Goal: Task Accomplishment & Management: Use online tool/utility

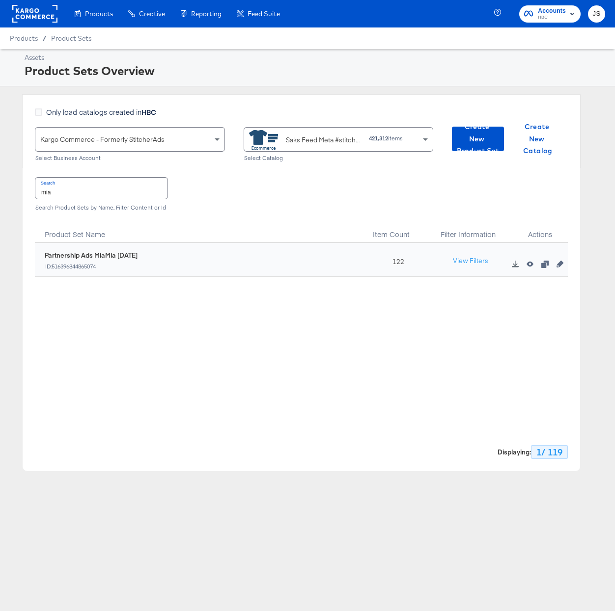
click at [38, 17] on rect at bounding box center [34, 14] width 45 height 18
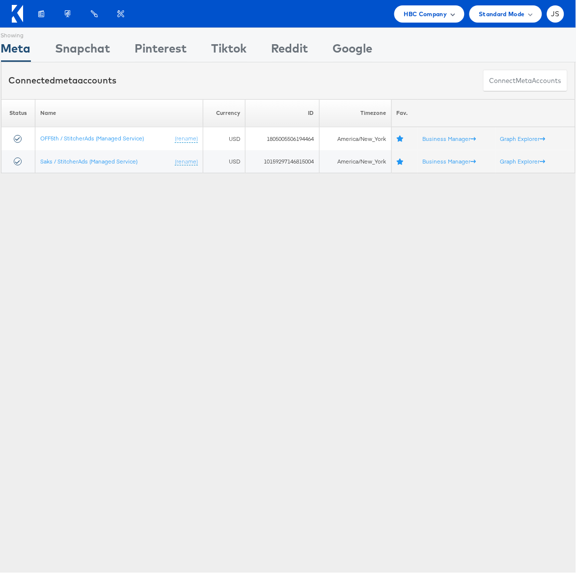
click at [443, 12] on span "HBC Company" at bounding box center [425, 14] width 43 height 10
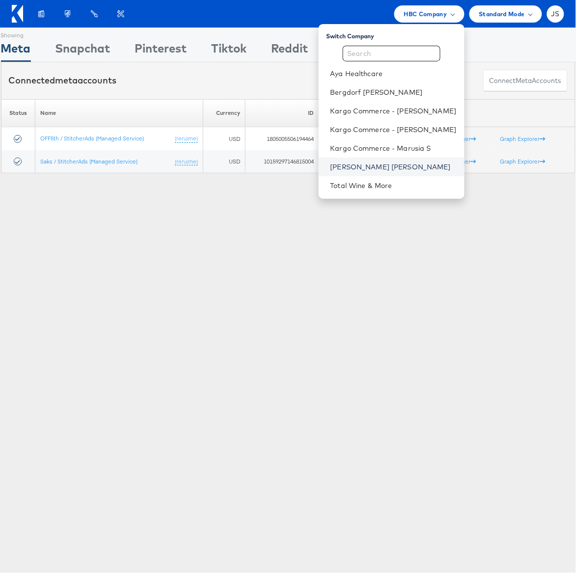
click at [400, 166] on link "[PERSON_NAME] [PERSON_NAME]" at bounding box center [393, 167] width 126 height 10
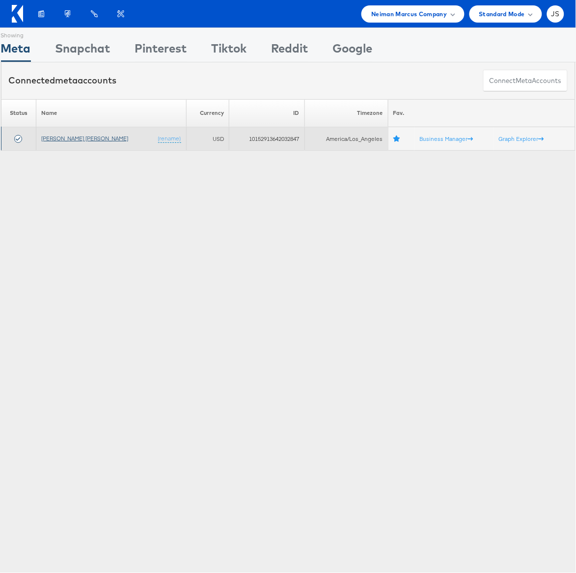
click at [70, 139] on link "Neiman Marcus" at bounding box center [84, 137] width 87 height 7
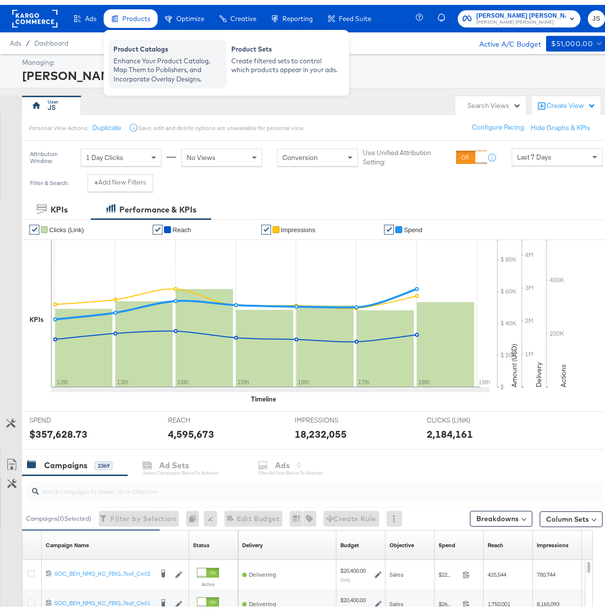
click at [147, 44] on div "Product Catalogs" at bounding box center [167, 46] width 108 height 12
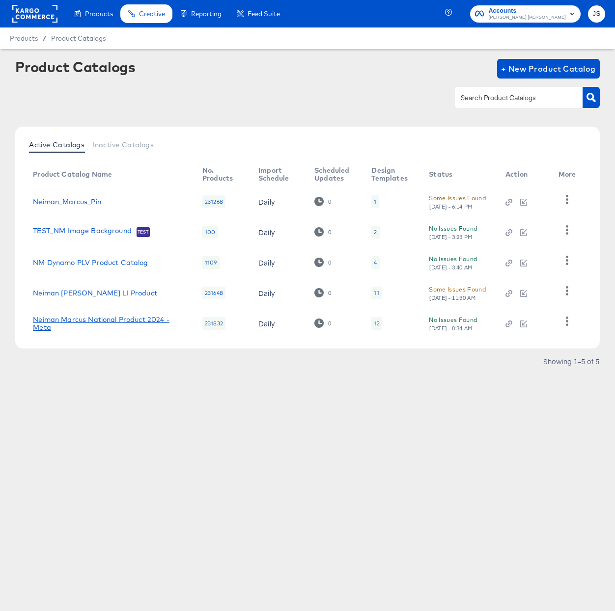
click at [106, 323] on link "Neiman Marcus National Product 2024 - Meta" at bounding box center [108, 324] width 150 height 16
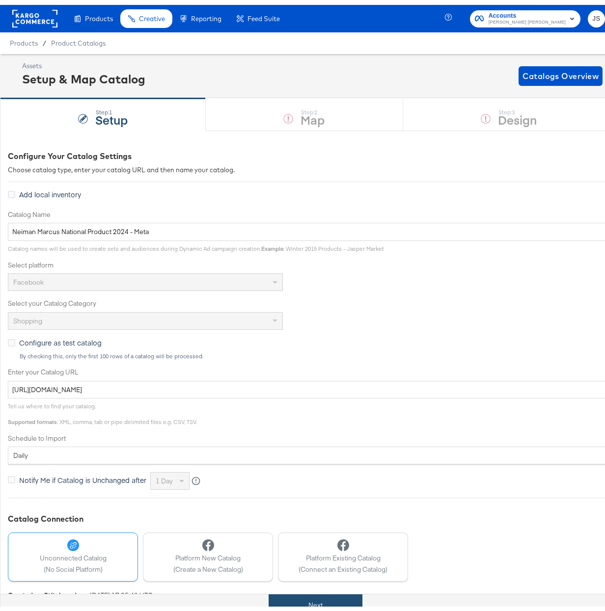
click at [308, 601] on button "Next" at bounding box center [315, 601] width 94 height 22
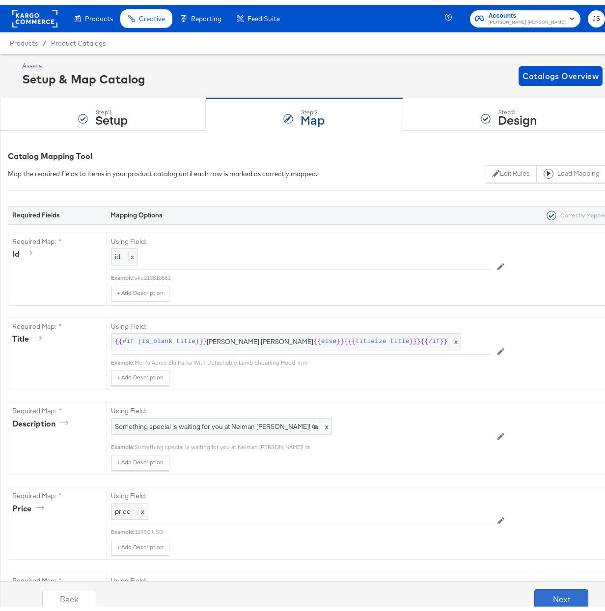
click at [540, 593] on button "Next" at bounding box center [561, 594] width 54 height 20
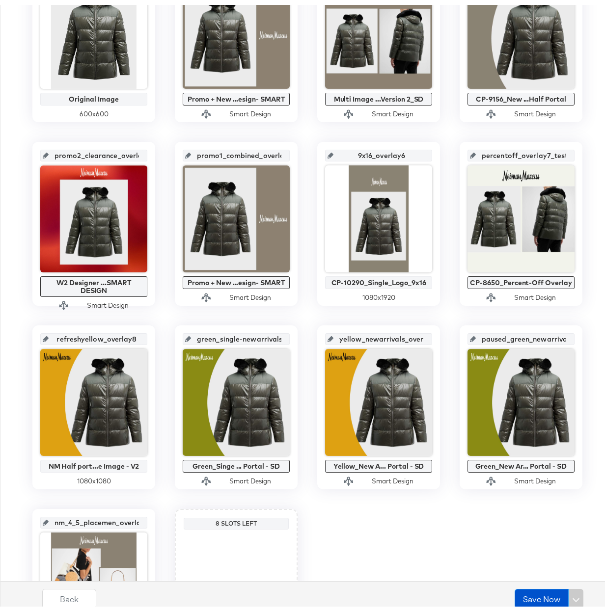
scroll to position [174, 0]
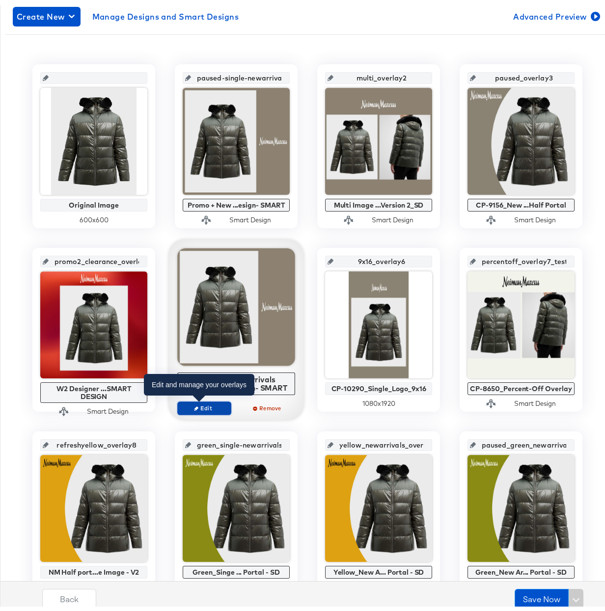
click at [207, 400] on span "Edit" at bounding box center [204, 403] width 45 height 7
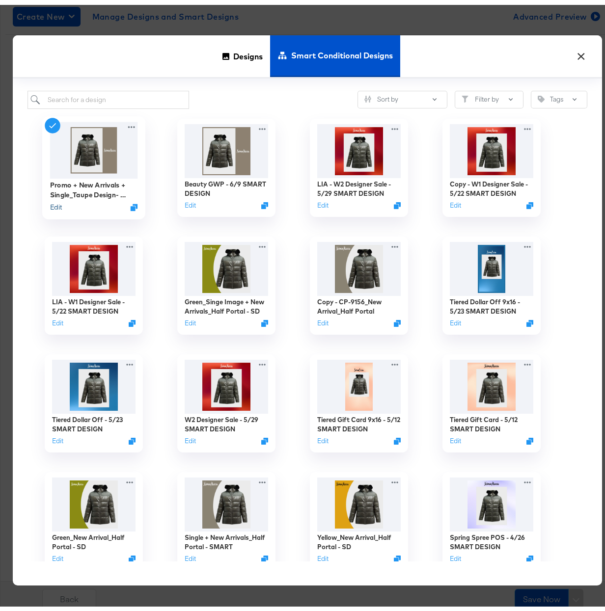
click at [54, 202] on button "Edit" at bounding box center [56, 202] width 12 height 9
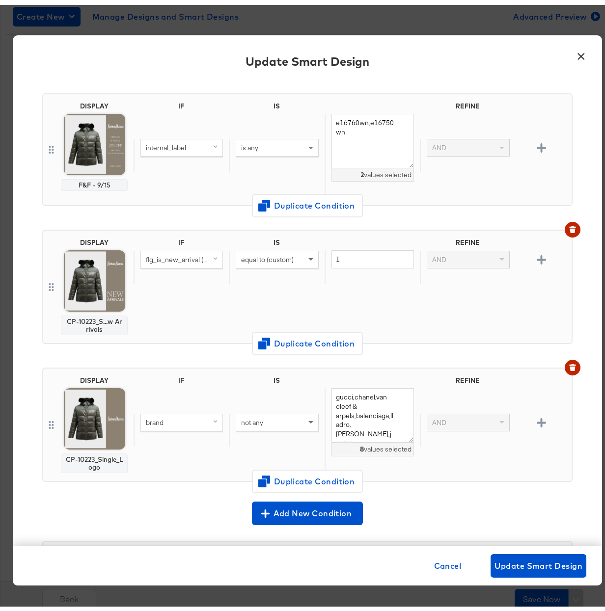
scroll to position [0, 0]
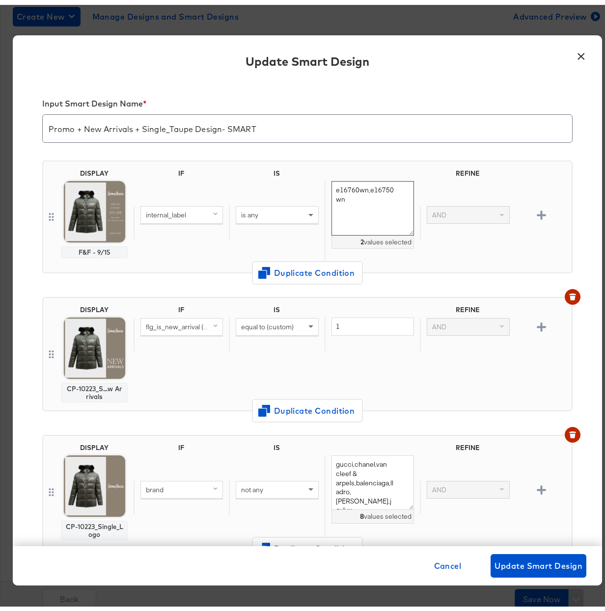
click at [353, 198] on textarea "e16760wn,e16750wn" at bounding box center [372, 203] width 82 height 54
drag, startPoint x: 342, startPoint y: 192, endPoint x: 326, endPoint y: 183, distance: 18.7
click at [331, 183] on textarea "e16760wn,e16750wn" at bounding box center [372, 203] width 82 height 54
click at [176, 288] on div "DISPLAY CP-10223_S...w Arrivals IF IS REFINE flg_is_new_arrival (original) equa…" at bounding box center [307, 353] width 530 height 138
click at [577, 52] on button "×" at bounding box center [581, 49] width 18 height 18
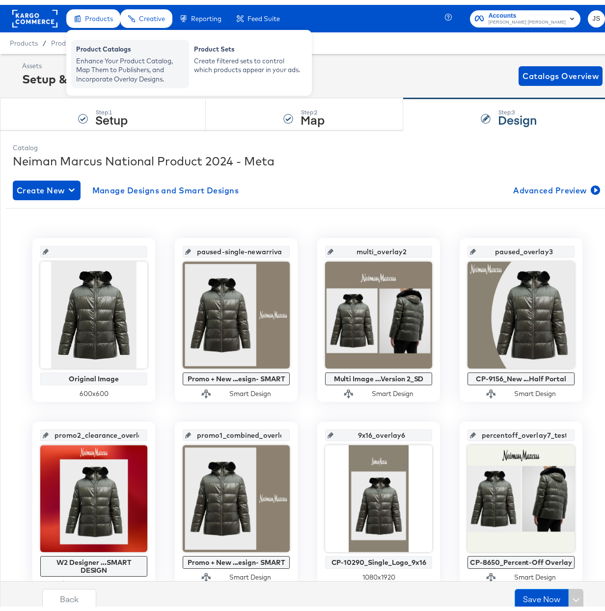
click at [115, 65] on div "Enhance Your Product Catalog, Map Them to Publishers, and Incorporate Overlay D…" at bounding box center [130, 65] width 108 height 27
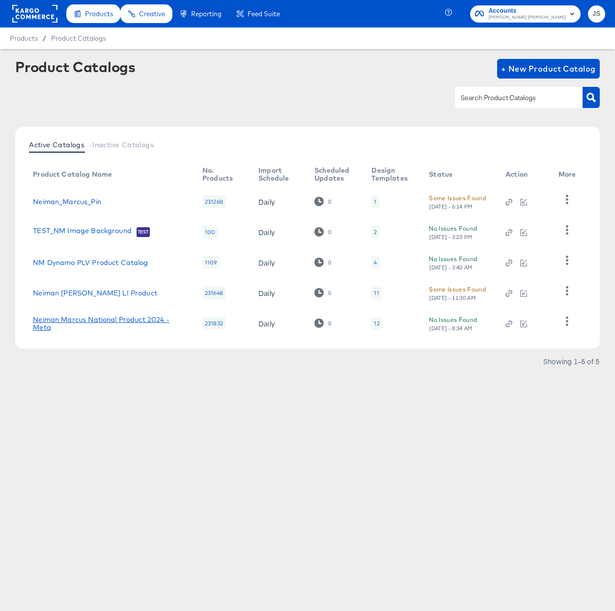
click at [146, 322] on link "Neiman Marcus National Product 2024 - Meta" at bounding box center [108, 324] width 150 height 16
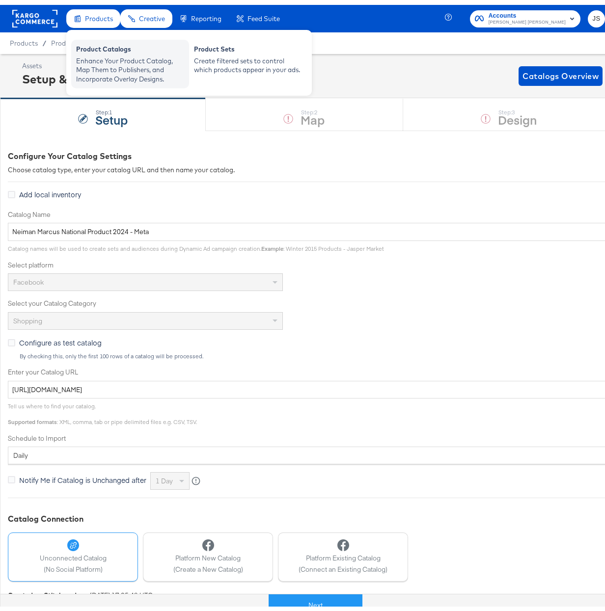
click at [106, 50] on div "Product Catalogs" at bounding box center [130, 46] width 108 height 12
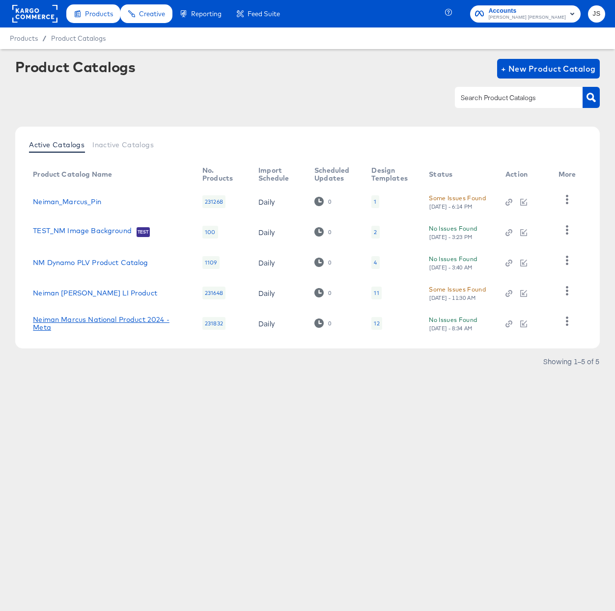
click at [115, 320] on link "Neiman Marcus National Product 2024 - Meta" at bounding box center [108, 324] width 150 height 16
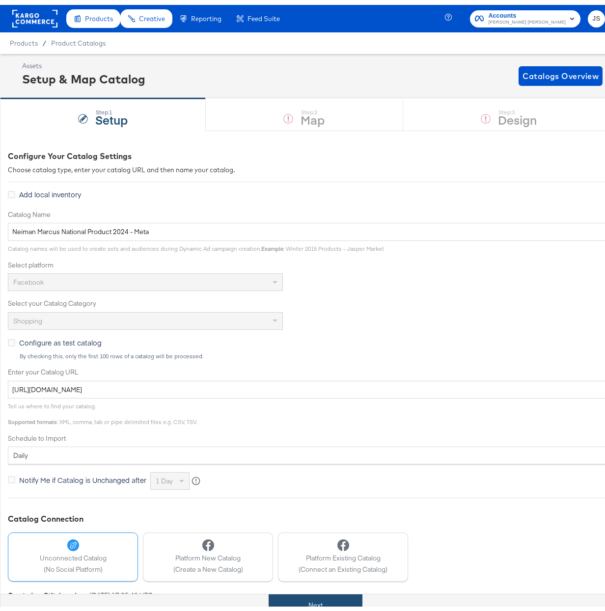
click at [325, 602] on button "Next" at bounding box center [315, 601] width 94 height 22
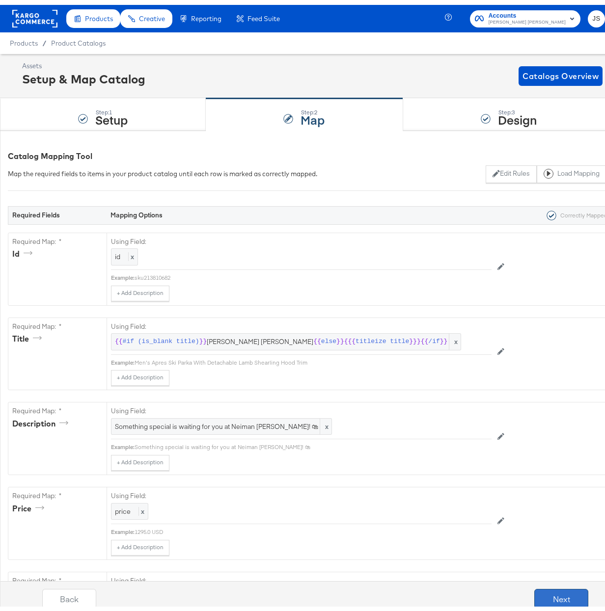
click at [551, 595] on button "Next" at bounding box center [561, 594] width 54 height 20
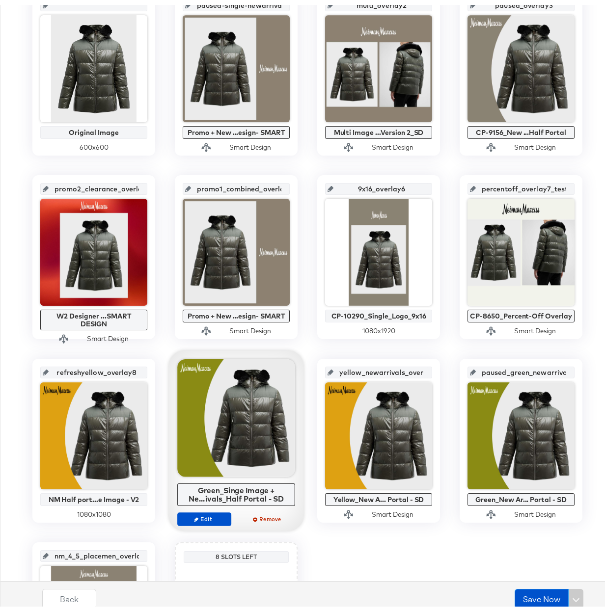
scroll to position [254, 0]
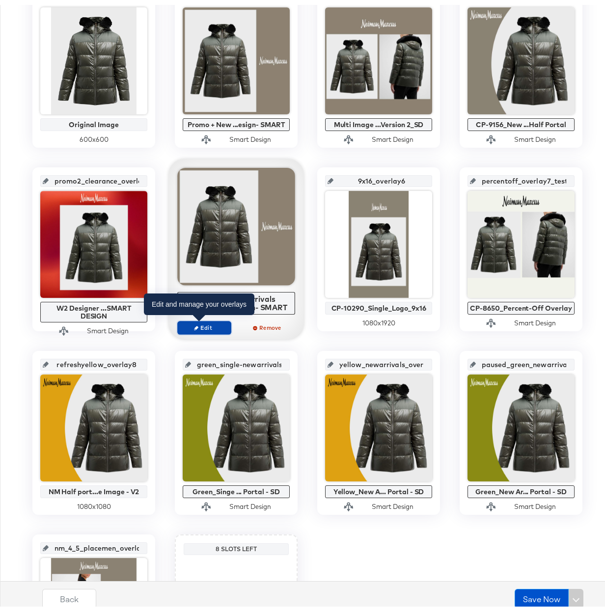
click at [196, 323] on span "Edit" at bounding box center [204, 322] width 45 height 7
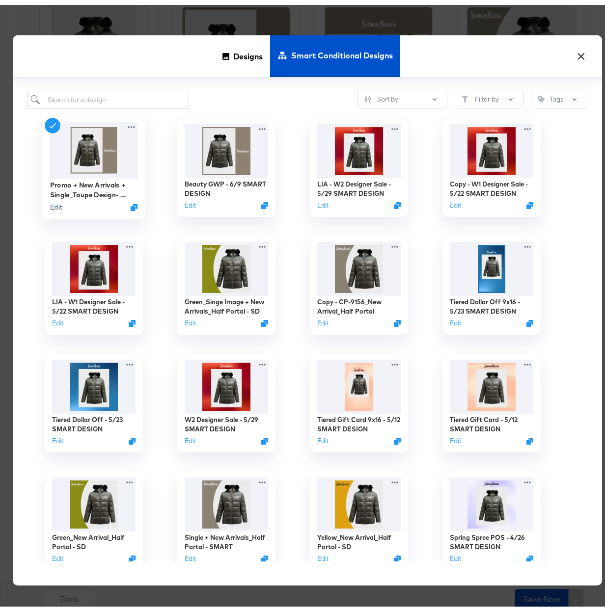
click at [50, 202] on button "Edit" at bounding box center [56, 202] width 12 height 9
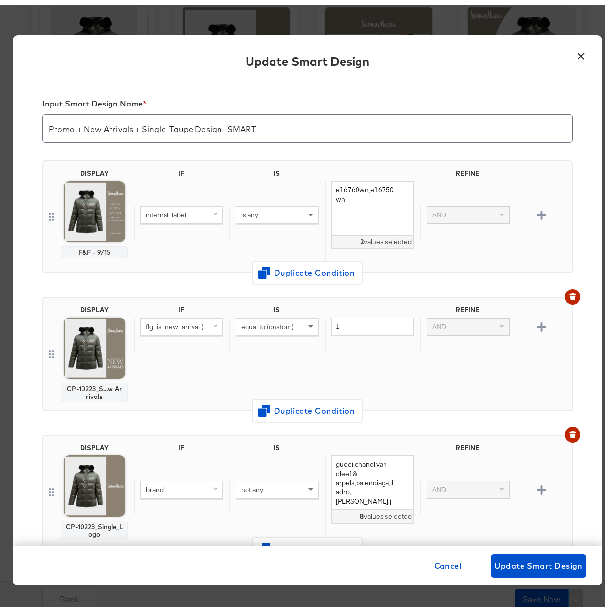
click at [269, 212] on div "is any" at bounding box center [276, 210] width 81 height 17
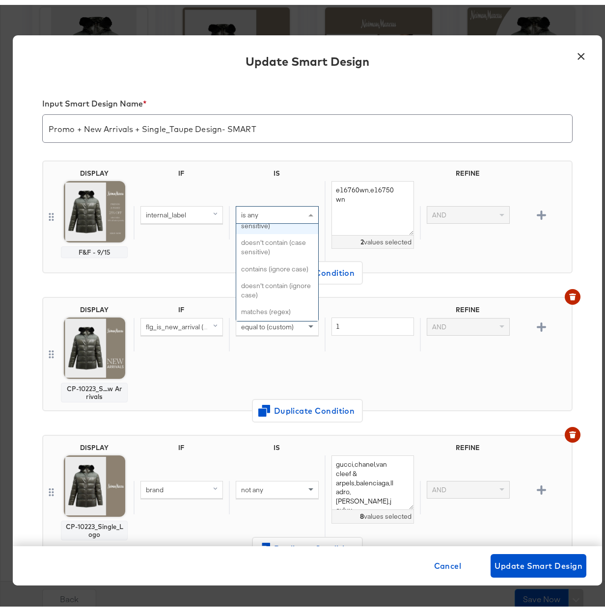
scroll to position [387, 0]
click at [457, 86] on div "Input Smart Design Name * Promo + New Arrivals + Single_Taupe Design- SMART" at bounding box center [307, 117] width 530 height 62
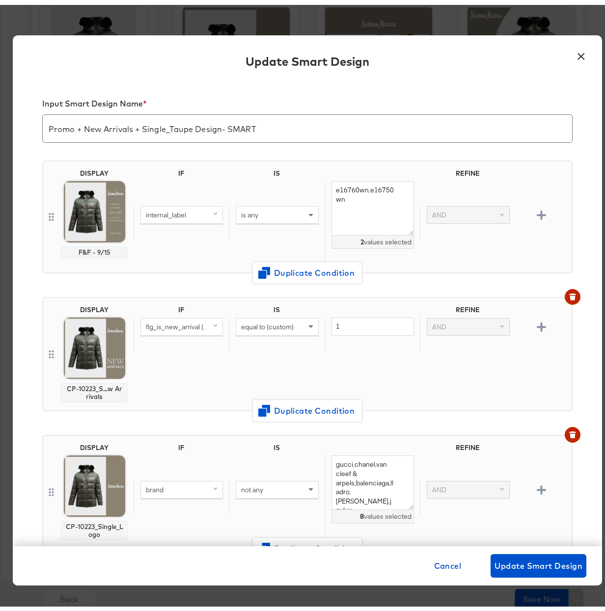
click at [575, 54] on button "×" at bounding box center [581, 49] width 18 height 18
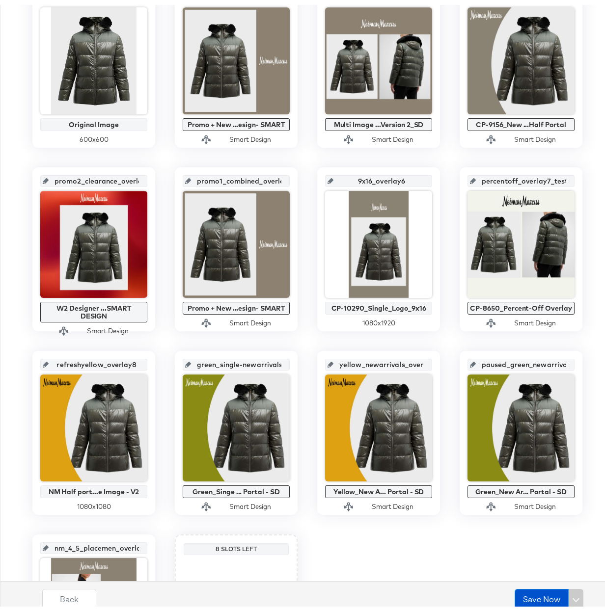
scroll to position [0, 0]
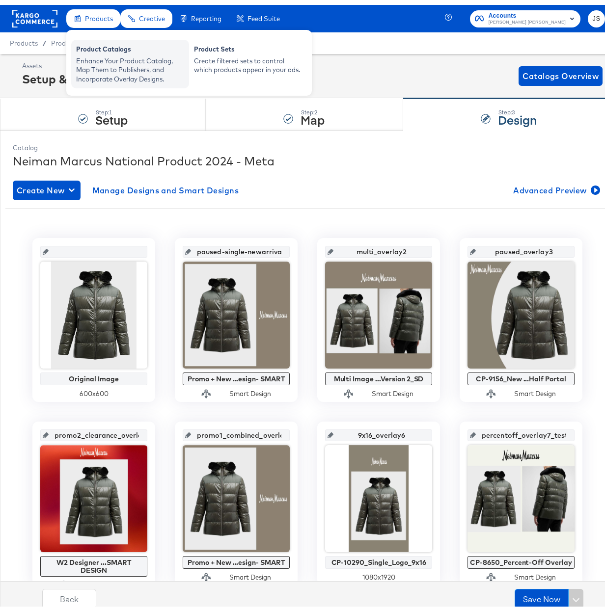
click at [116, 62] on div "Enhance Your Product Catalog, Map Them to Publishers, and Incorporate Overlay D…" at bounding box center [130, 65] width 108 height 27
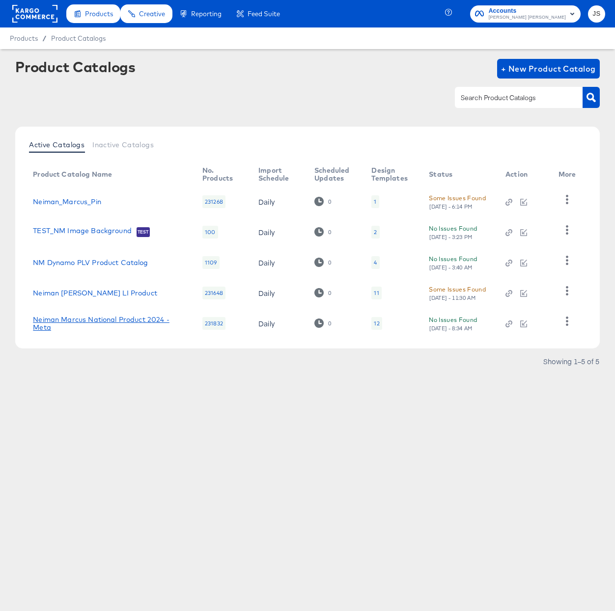
click at [102, 319] on link "Neiman Marcus National Product 2024 - Meta" at bounding box center [108, 324] width 150 height 16
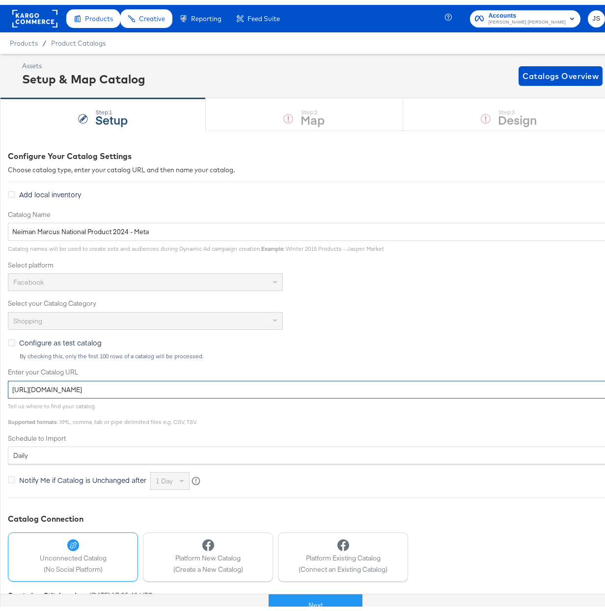
click at [316, 387] on input "https://ace.stitcherads.com/exports/423/universal/none/universal/export.tsv.gz" at bounding box center [351, 385] width 687 height 18
drag, startPoint x: 364, startPoint y: 68, endPoint x: 344, endPoint y: 121, distance: 57.2
click at [363, 68] on div "Assets Setup & Map Catalog Catalogs Overview" at bounding box center [312, 70] width 580 height 29
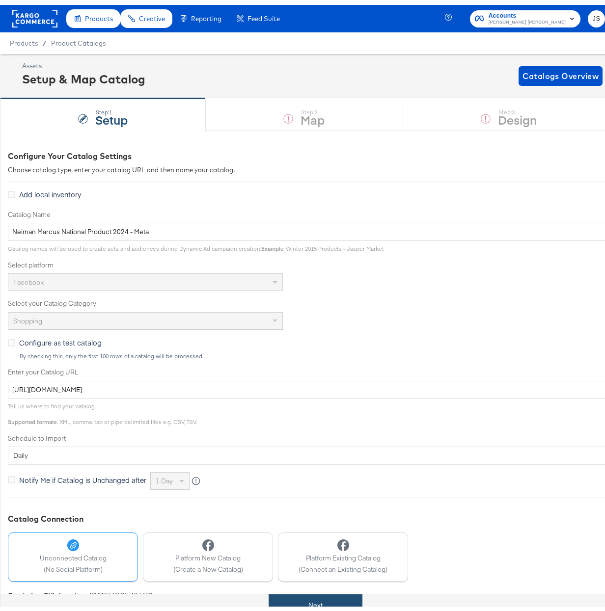
click at [326, 601] on button "Next" at bounding box center [315, 601] width 94 height 22
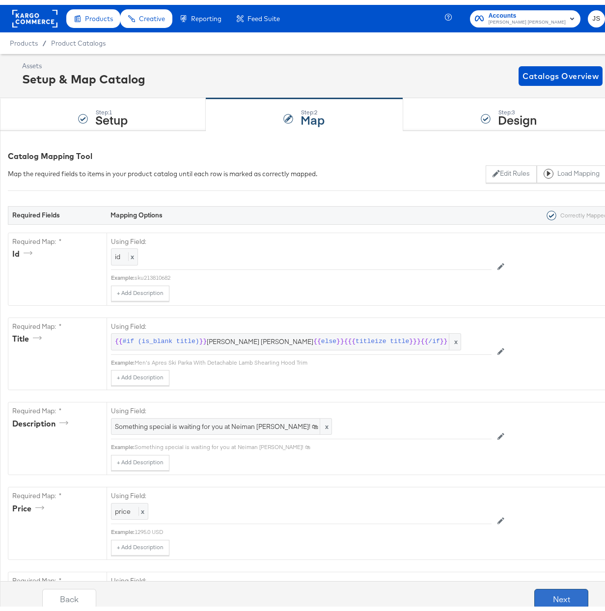
click at [561, 598] on button "Next" at bounding box center [561, 594] width 54 height 20
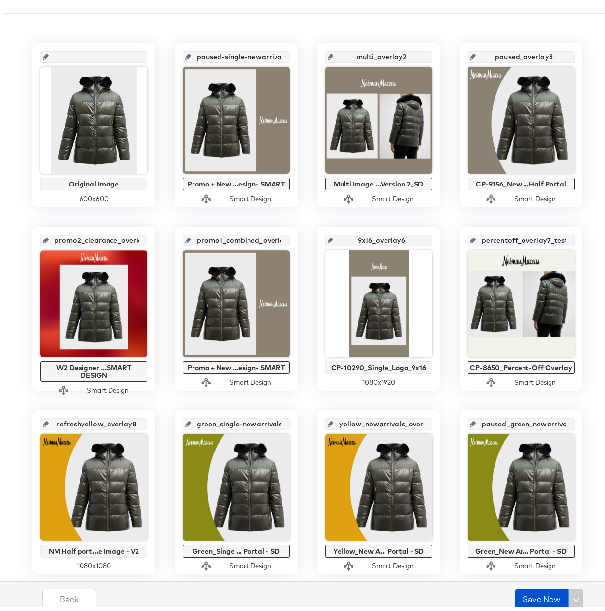
scroll to position [197, 0]
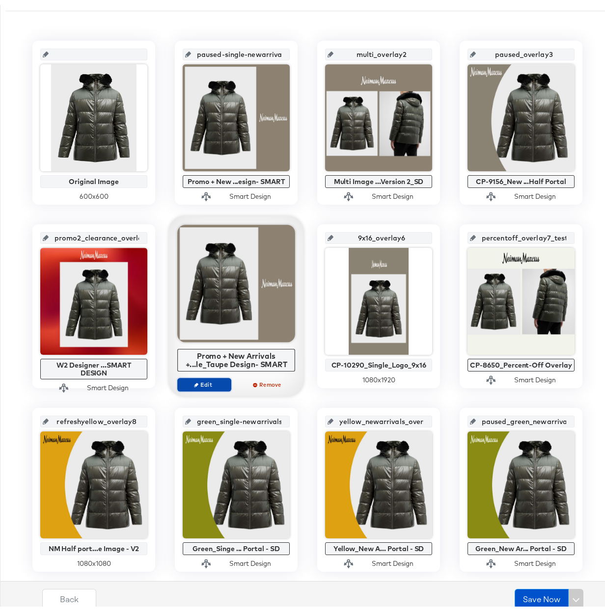
click at [201, 381] on span "Edit" at bounding box center [204, 379] width 45 height 7
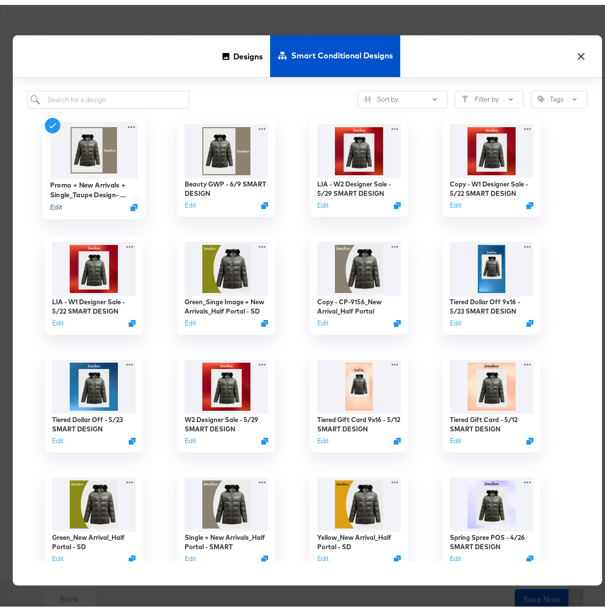
click at [50, 202] on button "Edit" at bounding box center [56, 202] width 12 height 9
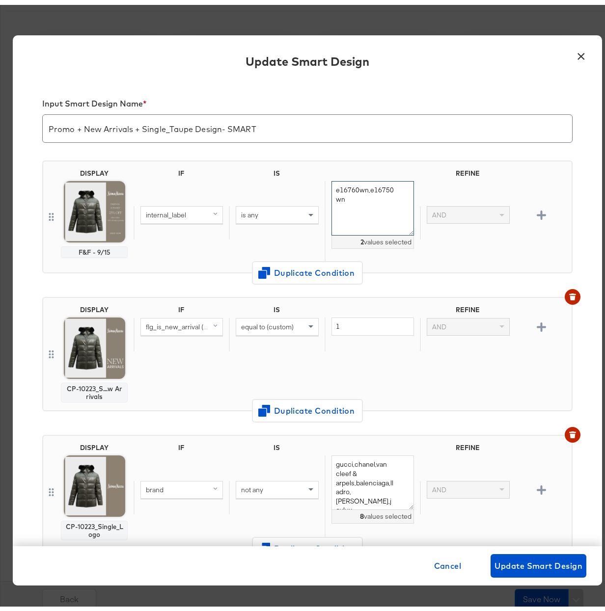
drag, startPoint x: 330, startPoint y: 184, endPoint x: 332, endPoint y: 191, distance: 8.0
click at [331, 184] on textarea "e16760wn,e16750wn" at bounding box center [372, 203] width 82 height 54
click at [331, 185] on textarea "E16760wn,e16750wn" at bounding box center [372, 203] width 82 height 54
click at [458, 251] on div "internal_label is any e16760wn,e16750wn 2 values selected AND" at bounding box center [351, 217] width 434 height 83
click at [331, 185] on textarea "e16760wn,e16750wn" at bounding box center [372, 203] width 82 height 54
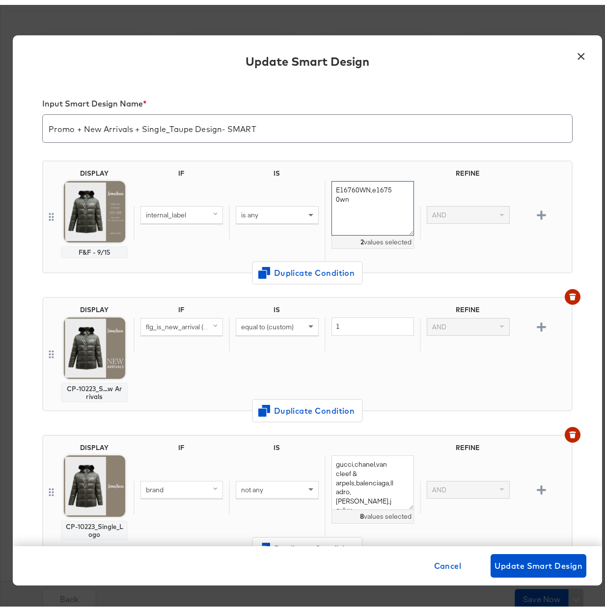
click at [365, 185] on textarea "E16760WN,e16750wn" at bounding box center [372, 203] width 82 height 54
click at [339, 195] on textarea "E16760WN,E16750wn" at bounding box center [372, 203] width 82 height 54
type textarea "E16760WN,E16750WN"
click at [465, 247] on div "internal_label is any E16760WN,E16750WN 2 values selected AND" at bounding box center [351, 217] width 434 height 83
click at [542, 560] on span "Update Smart Design" at bounding box center [538, 561] width 88 height 14
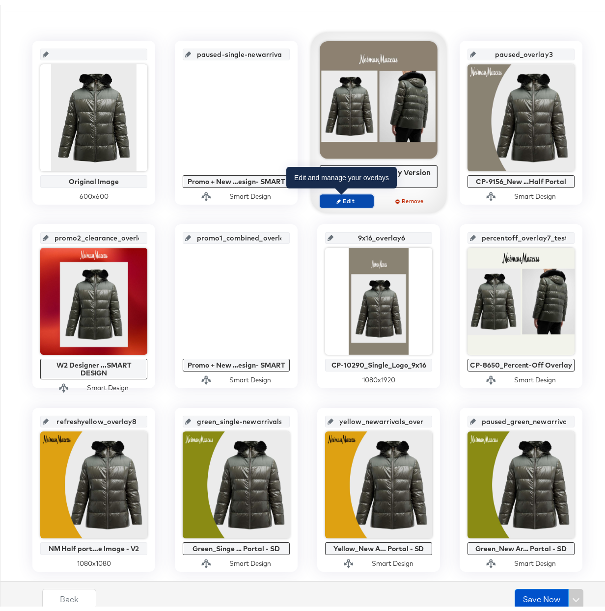
click at [342, 199] on span "Edit" at bounding box center [346, 195] width 45 height 7
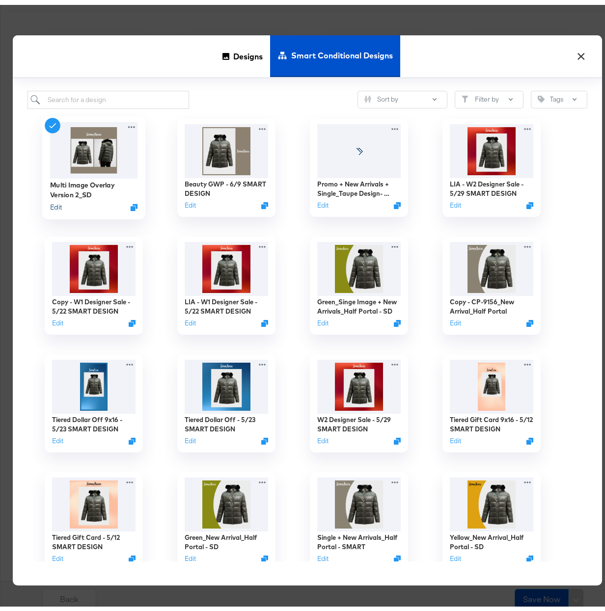
click at [51, 203] on button "Edit" at bounding box center [56, 202] width 12 height 9
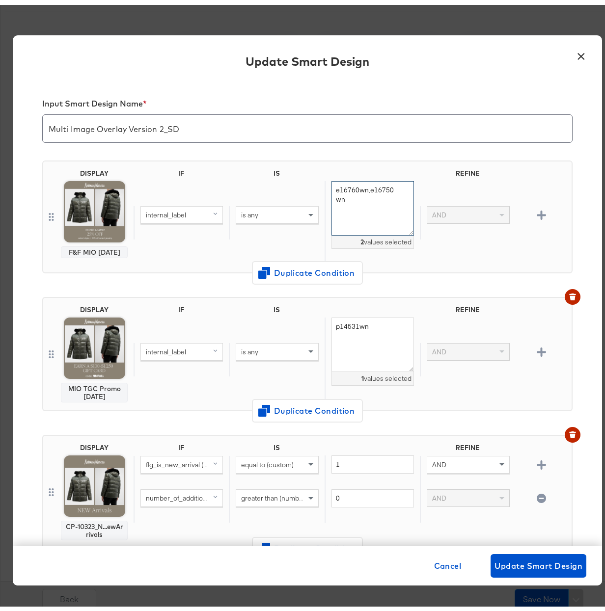
click at [331, 187] on textarea "e16760wn,e16750wn" at bounding box center [372, 203] width 82 height 54
click at [365, 186] on textarea "E16760WN,e16750wn" at bounding box center [372, 203] width 82 height 54
click at [341, 196] on textarea "E16760WN,E16750wn" at bounding box center [372, 203] width 82 height 54
type textarea "E16760WN,E16750WN"
click at [557, 564] on span "Update Smart Design" at bounding box center [538, 561] width 88 height 14
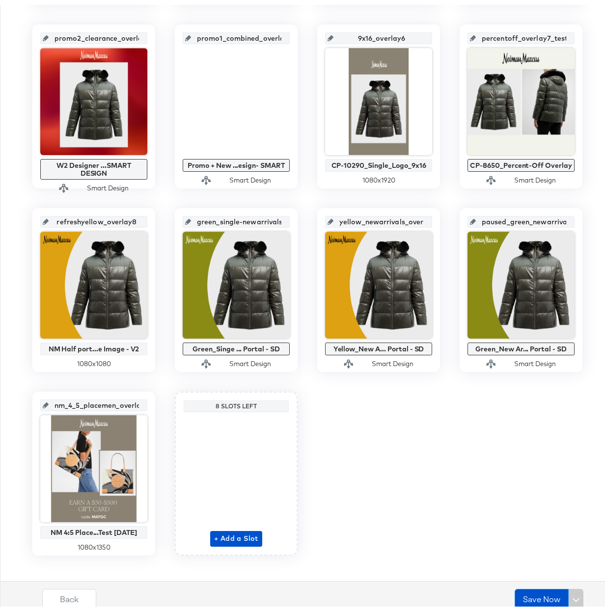
scroll to position [399, 0]
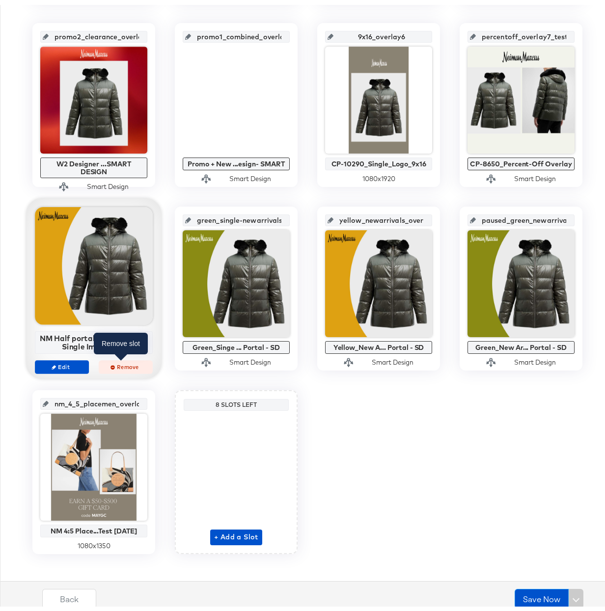
click at [125, 365] on span "Remove" at bounding box center [125, 361] width 45 height 7
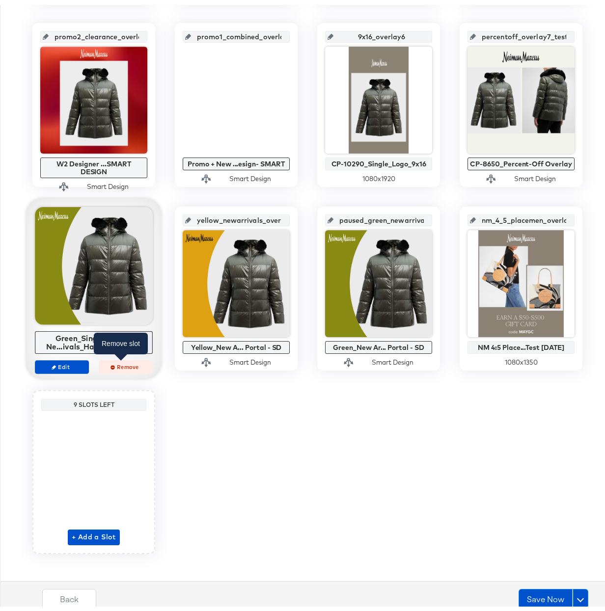
click at [115, 365] on span "Remove" at bounding box center [125, 361] width 45 height 7
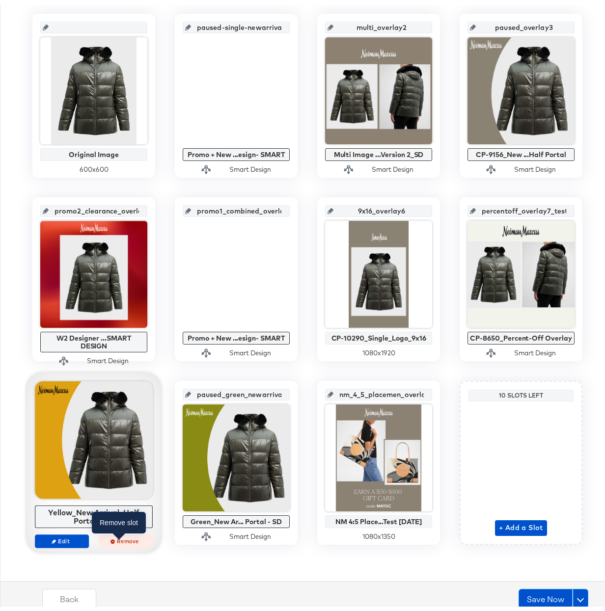
click at [123, 537] on span "Remove" at bounding box center [125, 536] width 45 height 7
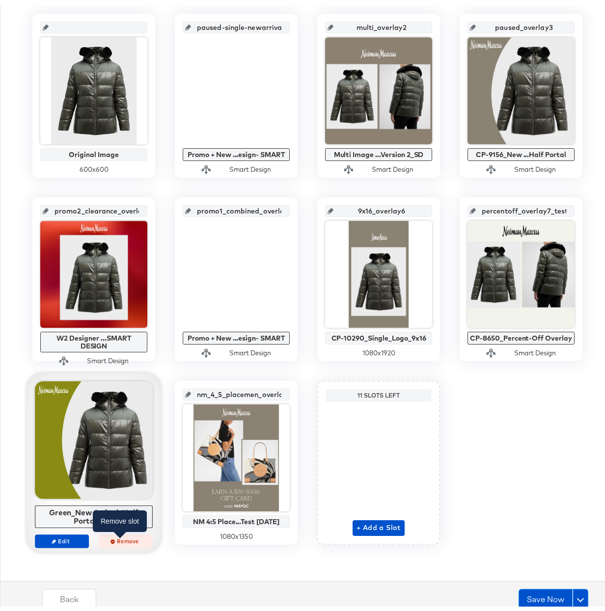
click at [122, 537] on span "Remove" at bounding box center [125, 536] width 45 height 7
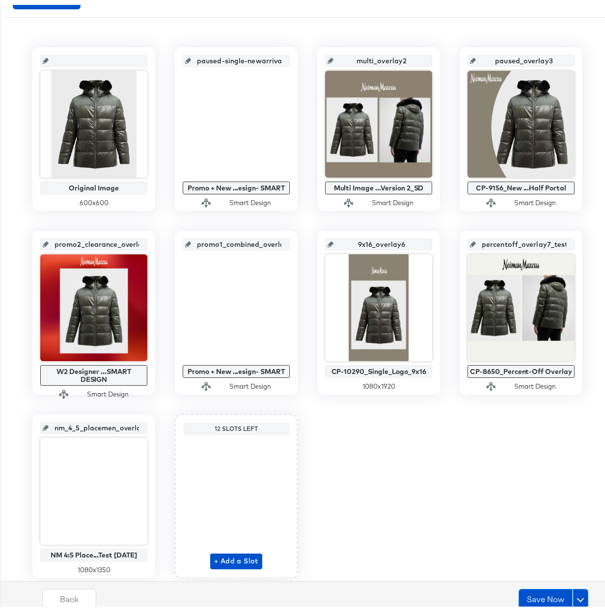
scroll to position [188, 0]
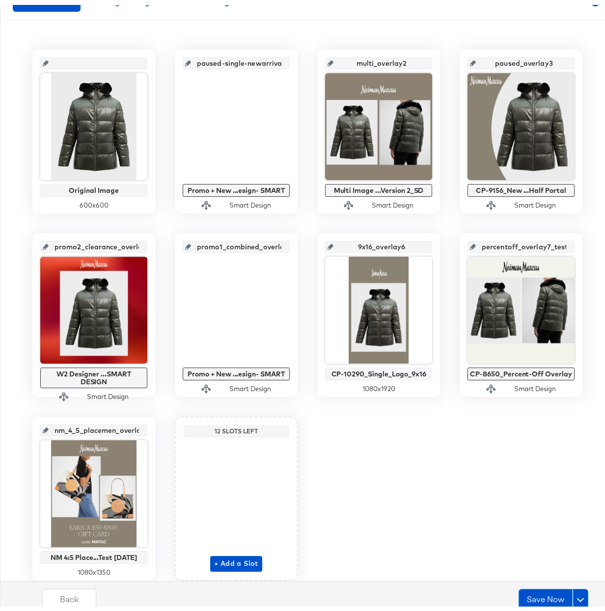
click at [542, 473] on div "Original Image 600 x 600 paused-single-newarrivals_overlay1 Promo + New ...esig…" at bounding box center [307, 310] width 604 height 531
click at [529, 599] on button "Save Now" at bounding box center [545, 594] width 54 height 20
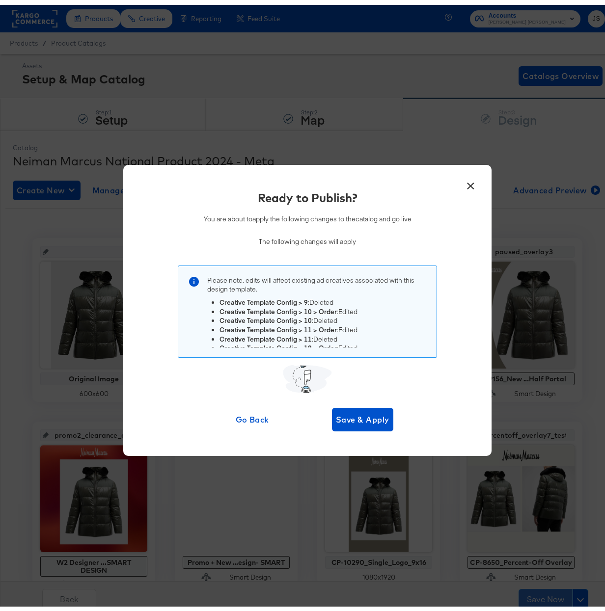
scroll to position [82, 0]
click at [237, 418] on span "Go Back" at bounding box center [253, 415] width 54 height 14
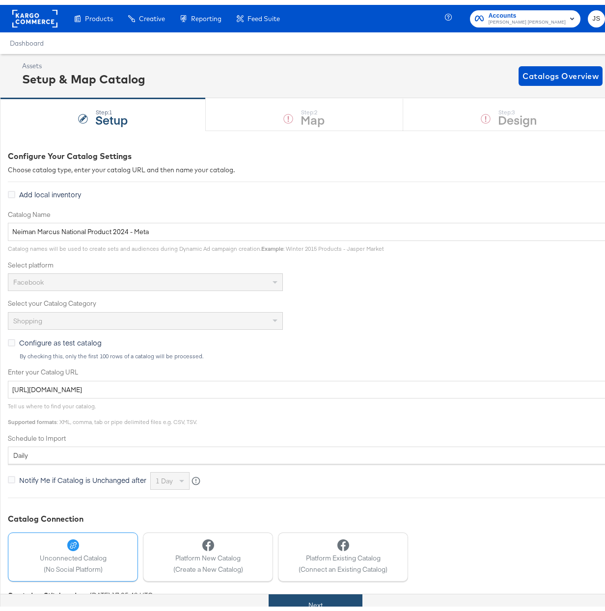
click at [301, 600] on button "Next" at bounding box center [315, 601] width 94 height 22
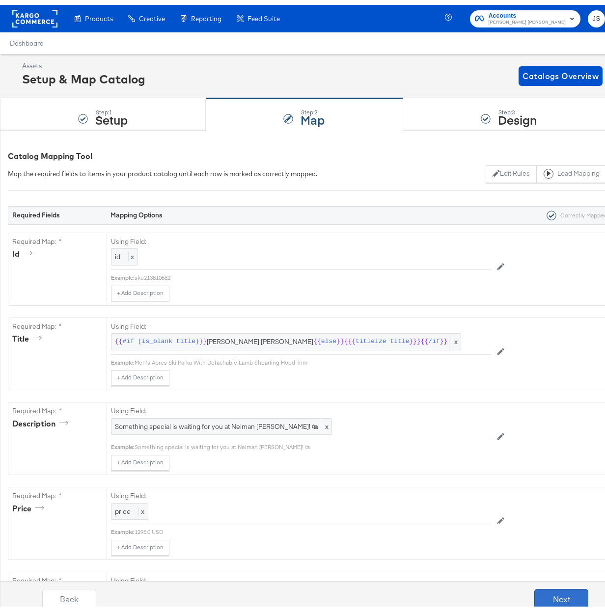
click at [561, 594] on button "Next" at bounding box center [561, 594] width 54 height 20
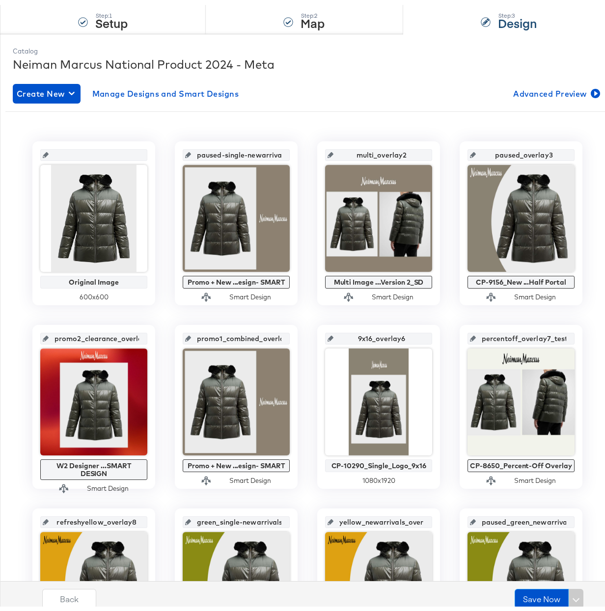
scroll to position [98, 0]
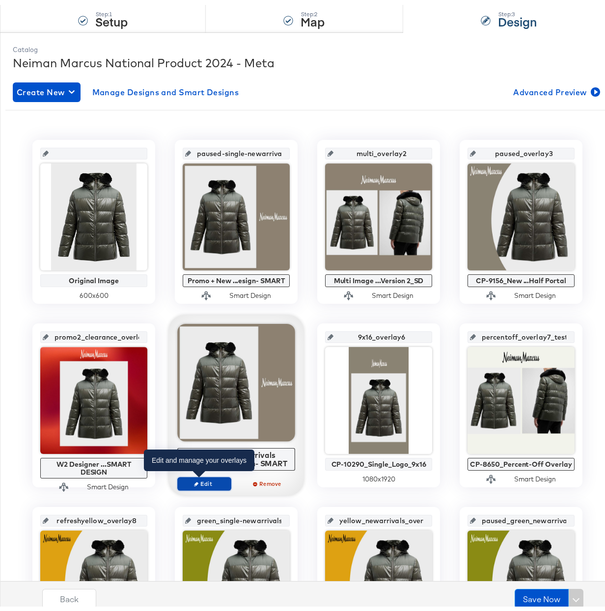
click at [202, 480] on span "Edit" at bounding box center [204, 478] width 45 height 7
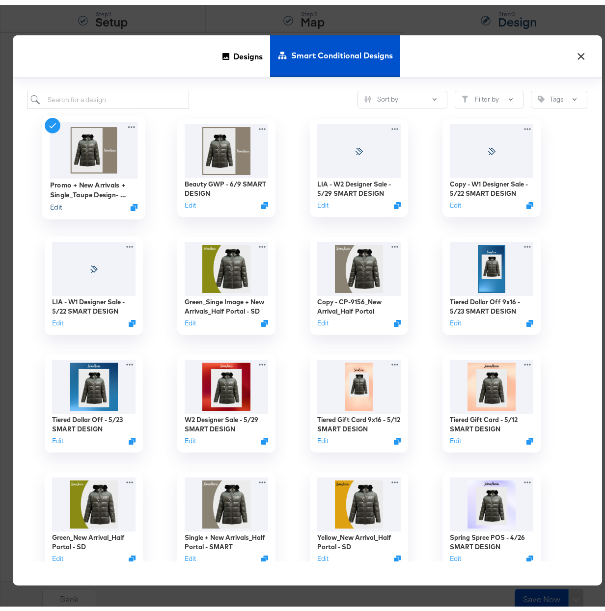
click at [54, 203] on button "Edit" at bounding box center [56, 202] width 12 height 9
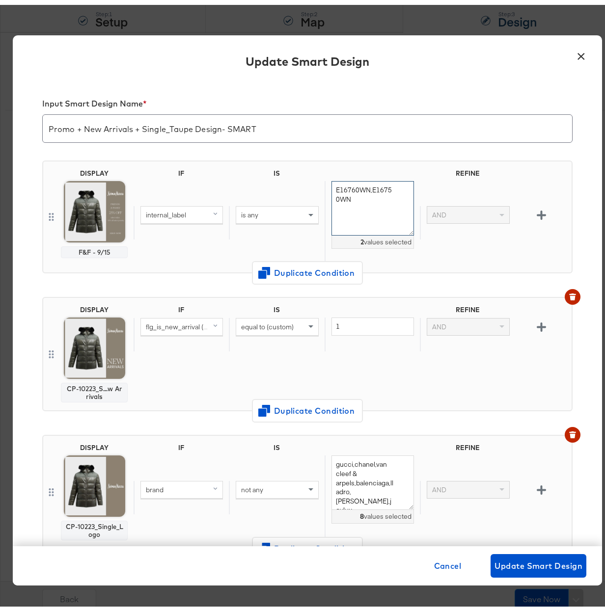
drag, startPoint x: 352, startPoint y: 193, endPoint x: 320, endPoint y: 180, distance: 35.5
click at [324, 180] on div "E16760WN,E16750WN 2 values selected" at bounding box center [371, 217] width 95 height 83
click at [576, 52] on button "×" at bounding box center [581, 49] width 18 height 18
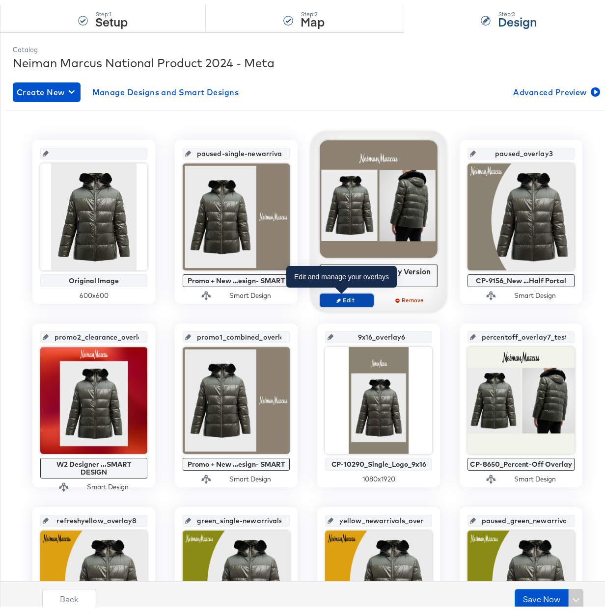
click at [353, 297] on span "Edit" at bounding box center [346, 295] width 45 height 7
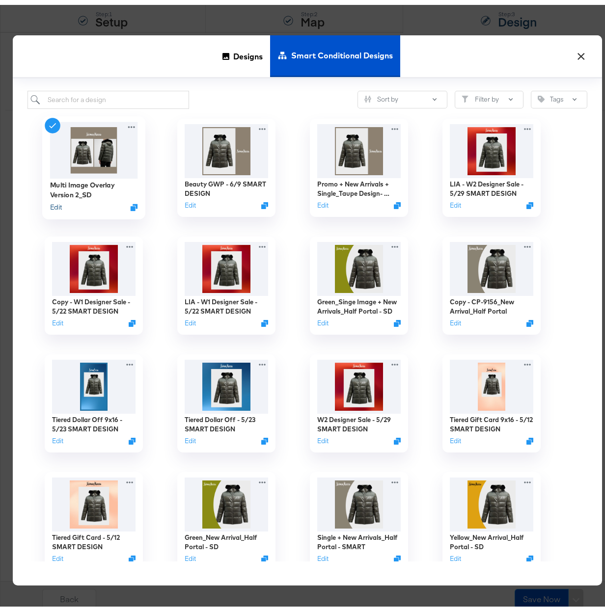
click at [50, 201] on button "Edit" at bounding box center [56, 202] width 12 height 9
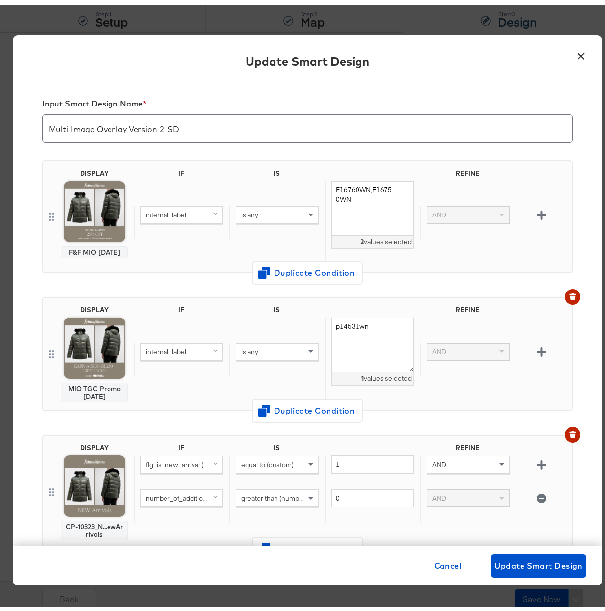
click at [572, 51] on button "×" at bounding box center [581, 49] width 18 height 18
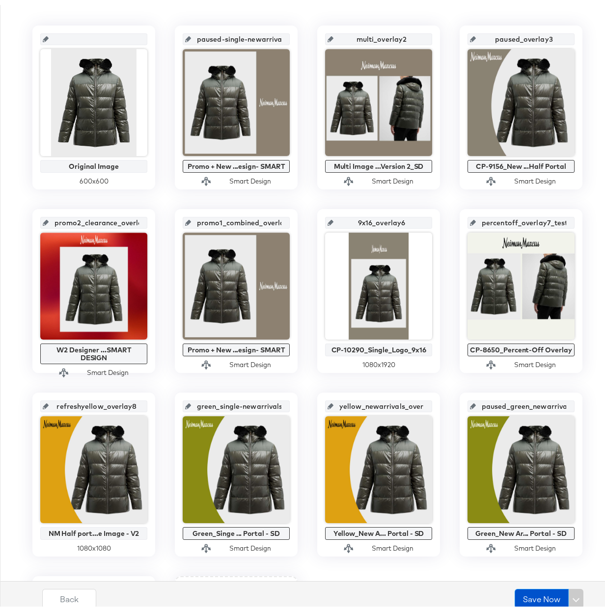
scroll to position [408, 0]
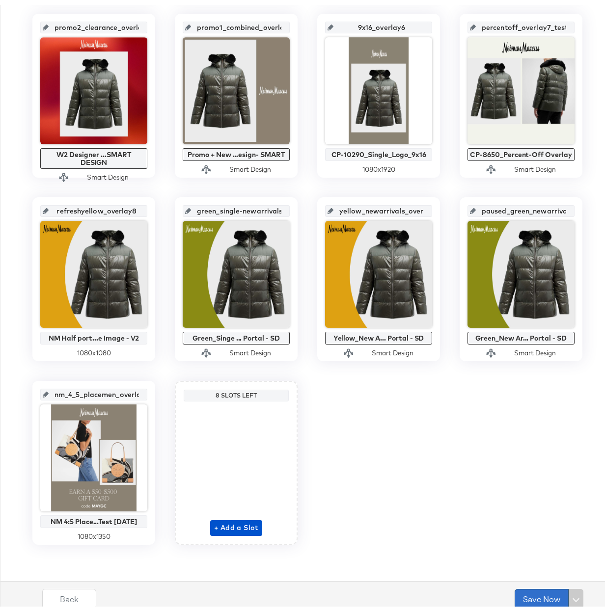
click at [540, 596] on button "Save Now" at bounding box center [541, 594] width 54 height 20
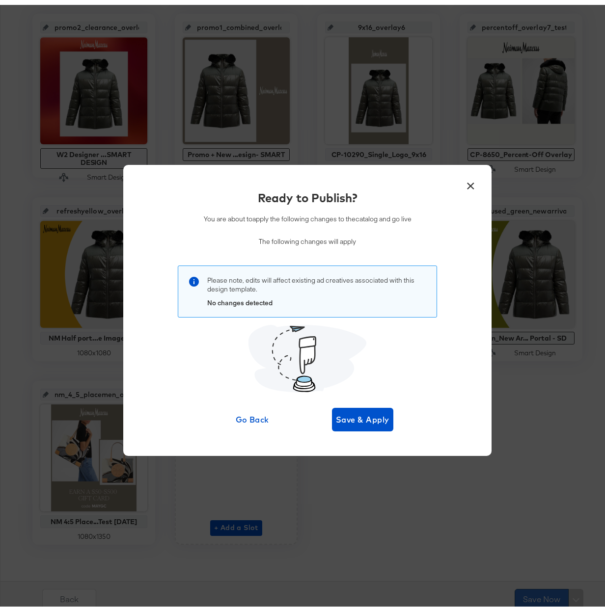
scroll to position [0, 0]
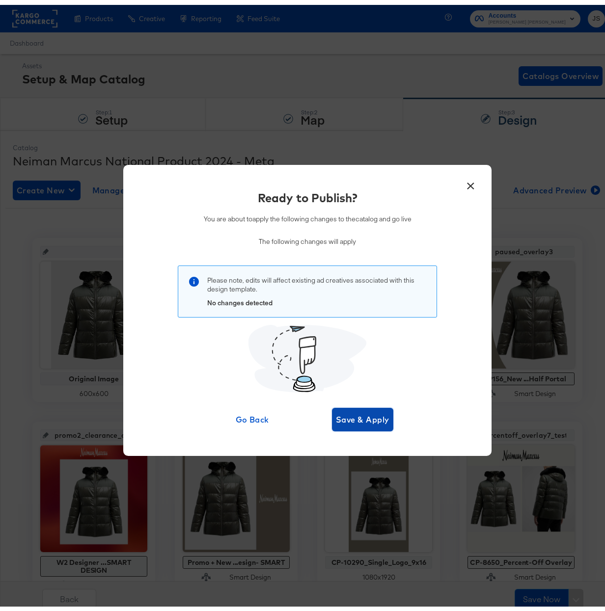
click at [357, 404] on button "Save & Apply" at bounding box center [362, 415] width 61 height 24
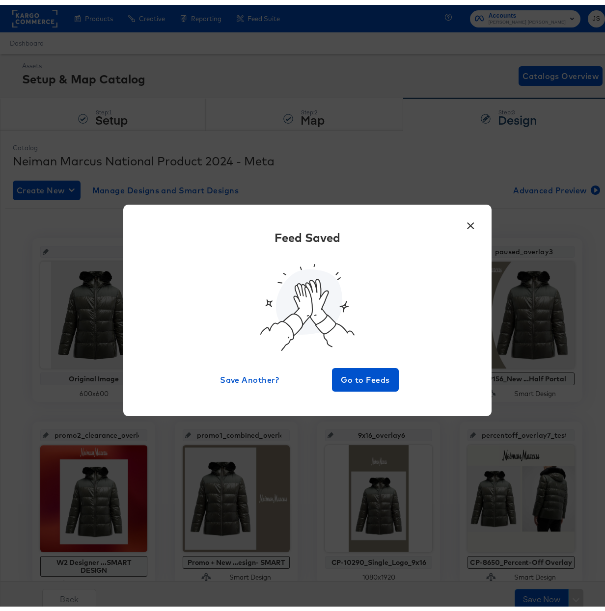
click at [461, 221] on button "×" at bounding box center [470, 219] width 18 height 18
